Goal: Find specific page/section: Find specific page/section

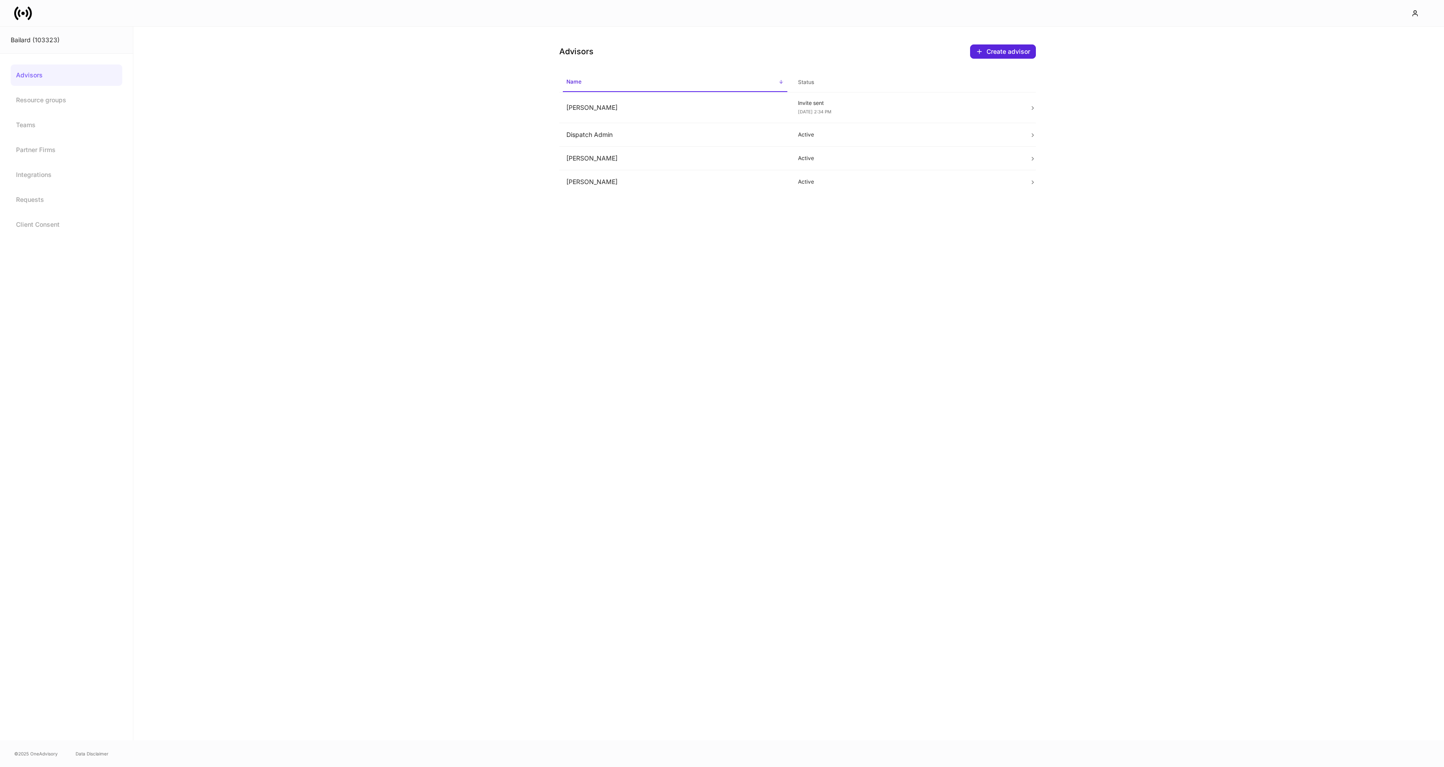
drag, startPoint x: 190, startPoint y: 54, endPoint x: 73, endPoint y: 15, distance: 123.2
click at [190, 54] on div "Advisors Create advisor Name sorted ascending Status [PERSON_NAME] Invite sent …" at bounding box center [788, 384] width 1311 height 714
click at [21, 15] on icon at bounding box center [23, 13] width 18 height 18
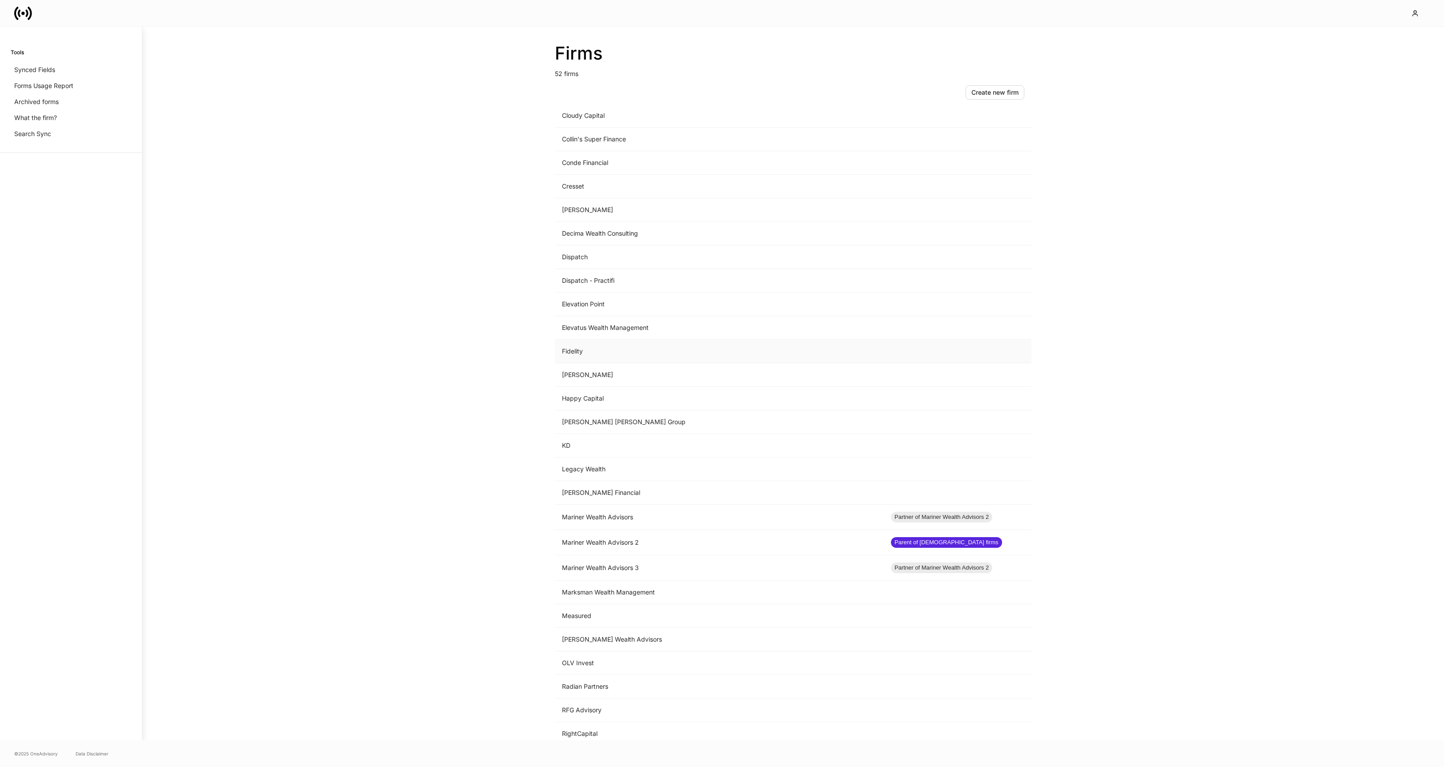
scroll to position [399, 0]
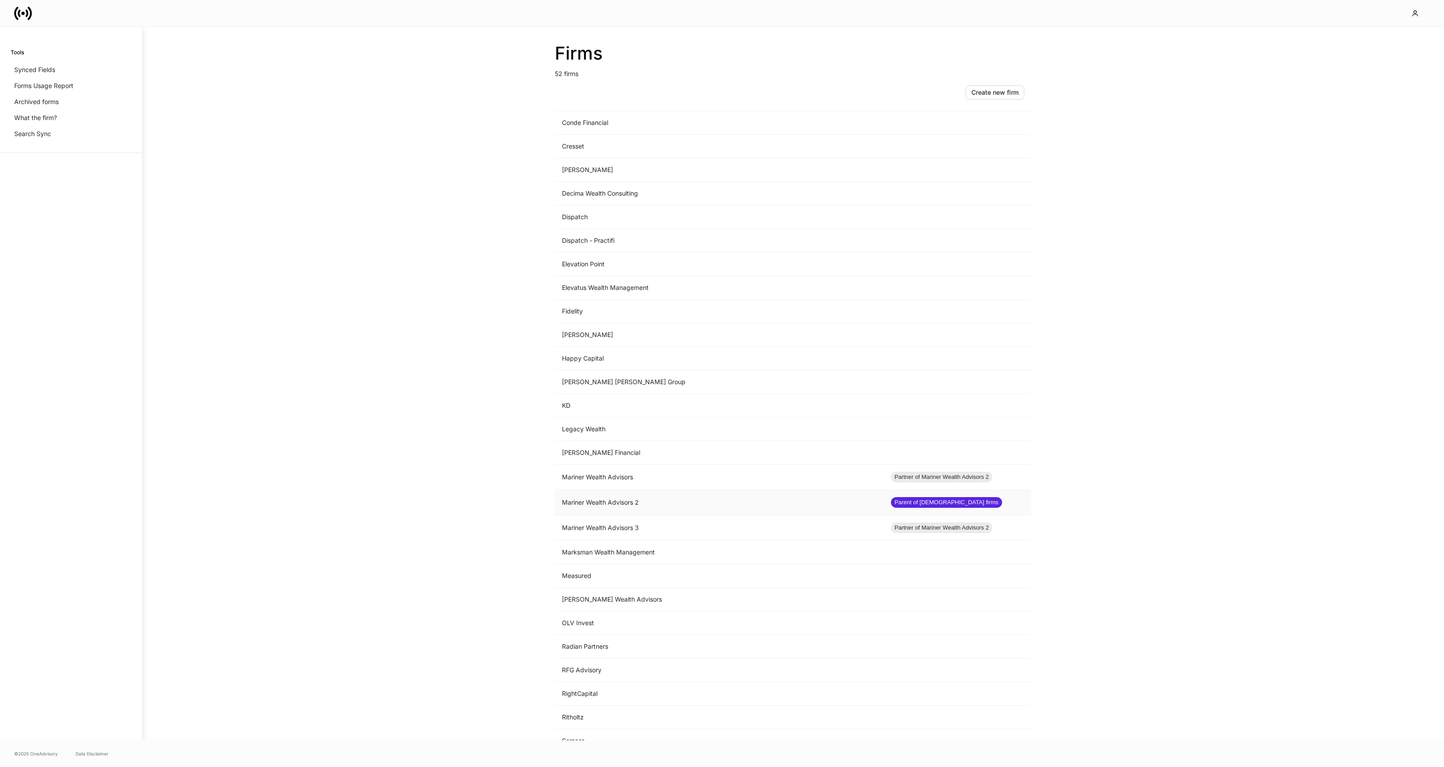
click at [611, 505] on td "Mariner Wealth Advisors 2" at bounding box center [719, 502] width 329 height 25
